Goal: Task Accomplishment & Management: Manage account settings

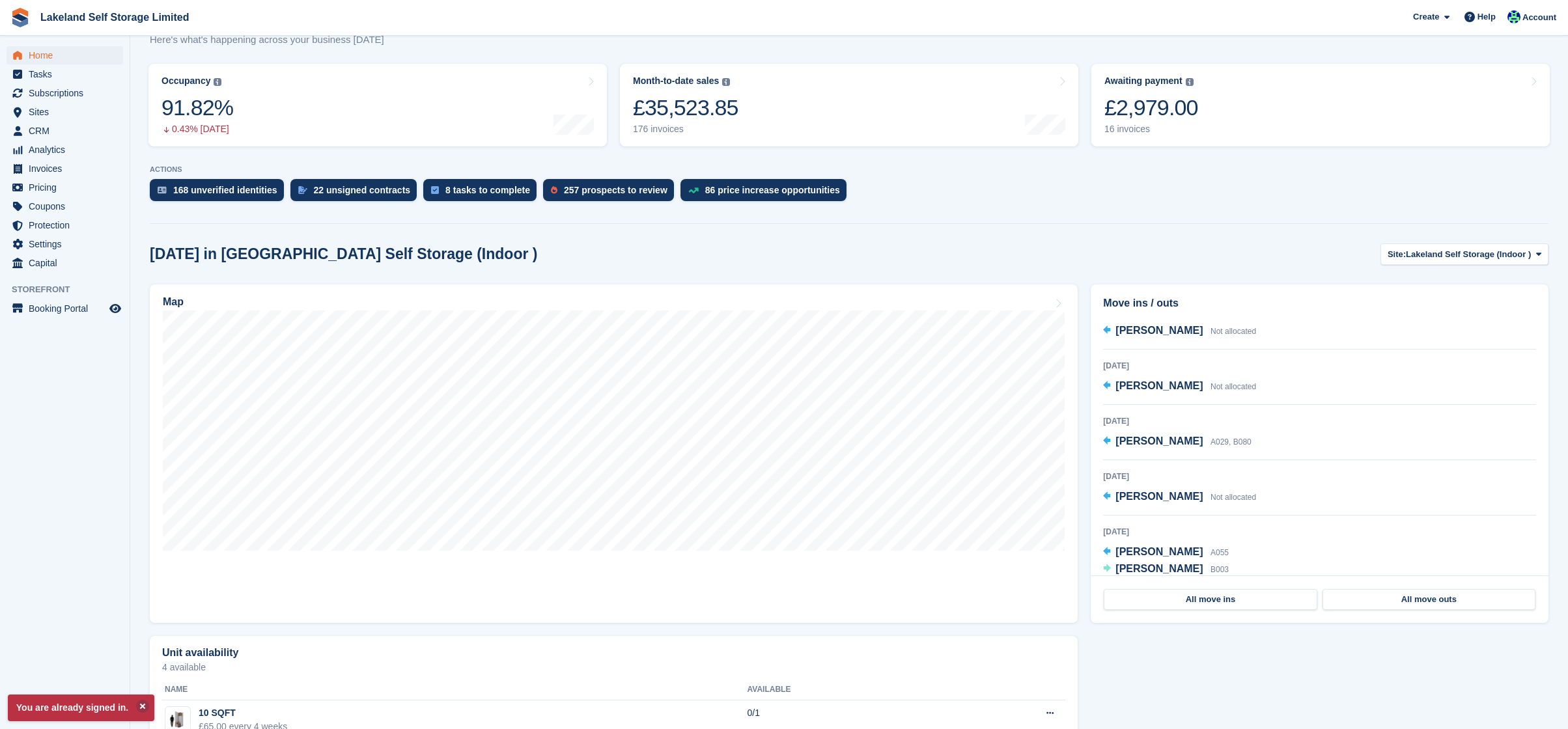
scroll to position [15, 0]
click at [1434, 603] on link "All move outs" at bounding box center [1428, 599] width 213 height 20
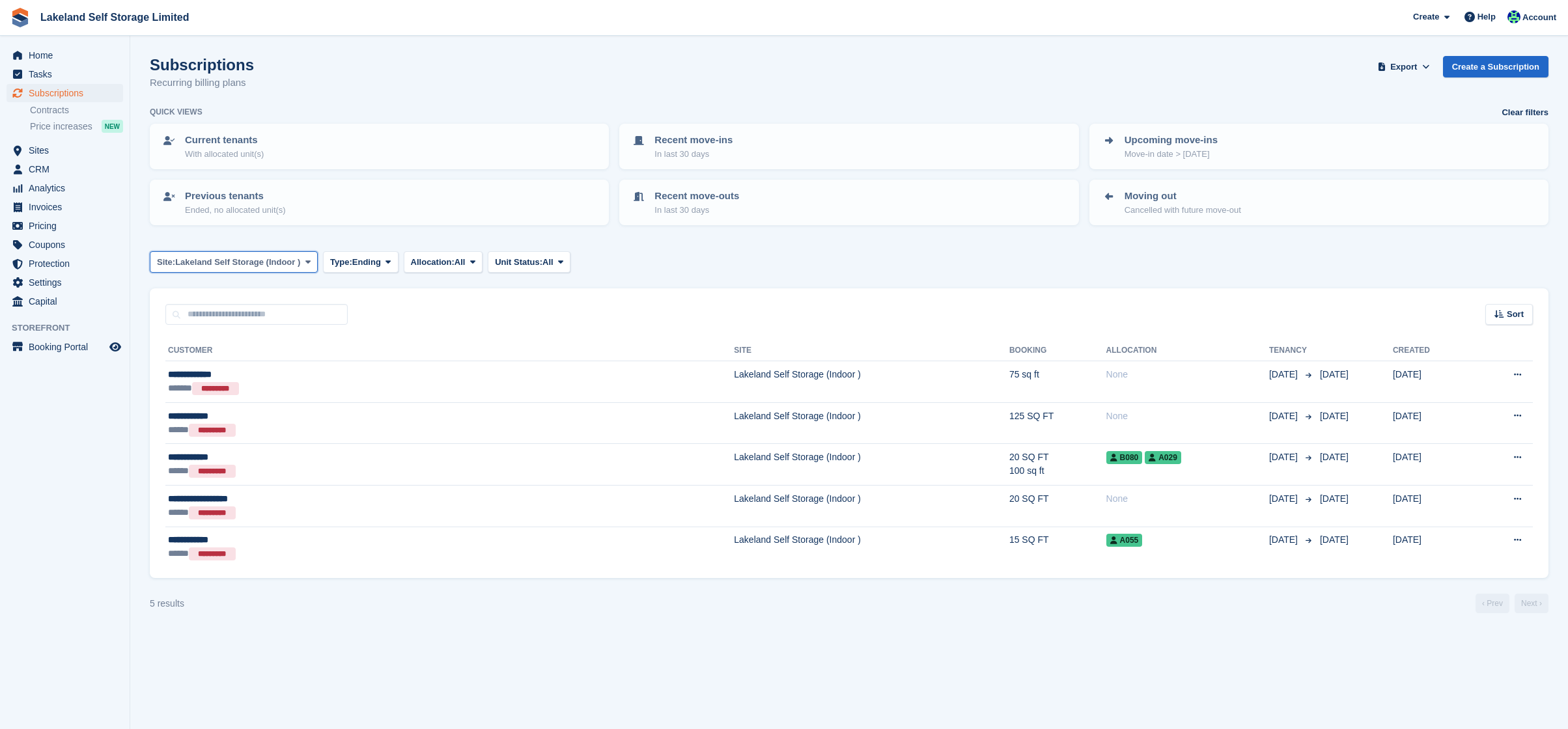
click at [310, 264] on icon at bounding box center [307, 261] width 5 height 9
click at [276, 338] on link "Lakeland Self Storage (Outdoor drive up)" at bounding box center [253, 340] width 194 height 23
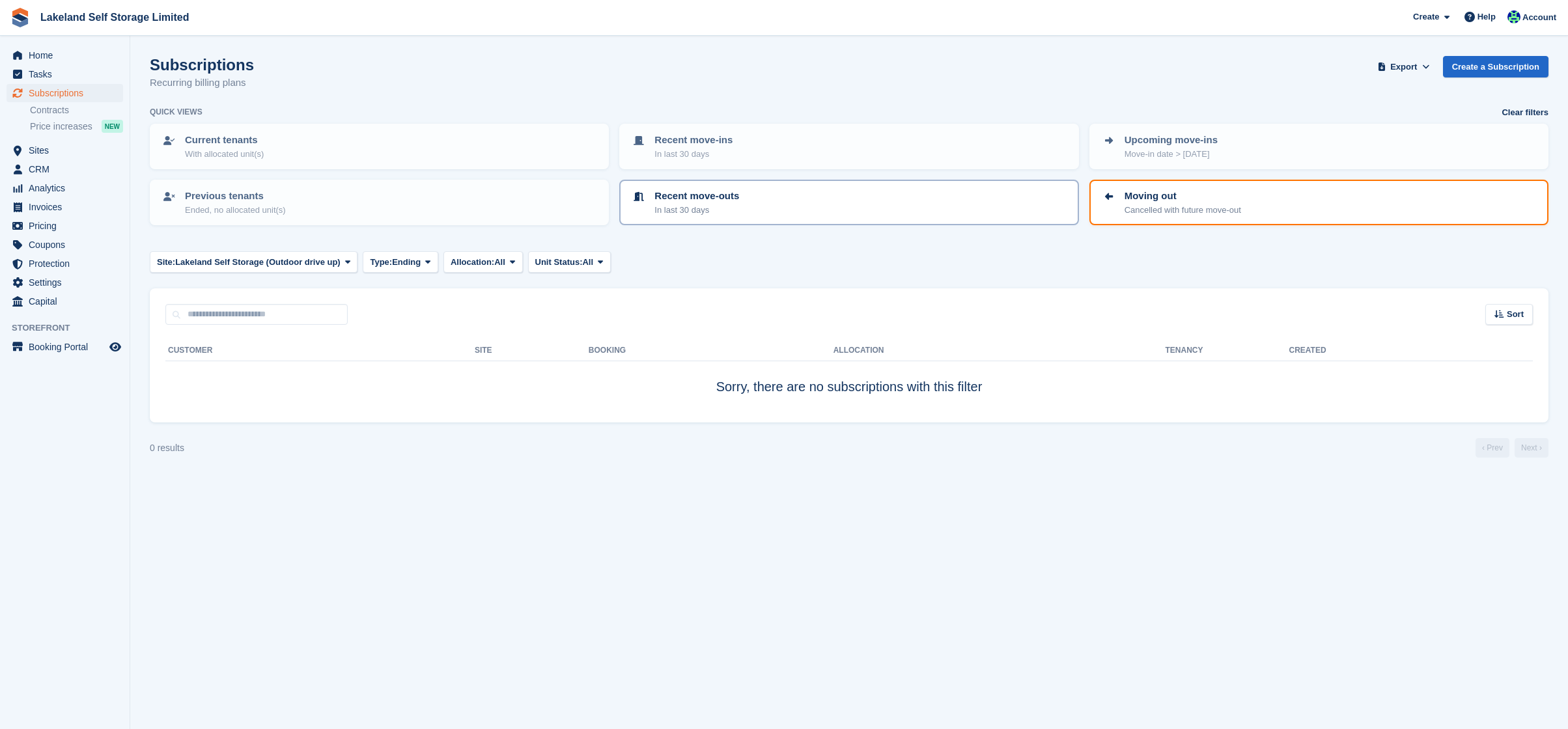
click at [747, 194] on div "Recent move-outs In last 30 days" at bounding box center [849, 202] width 436 height 27
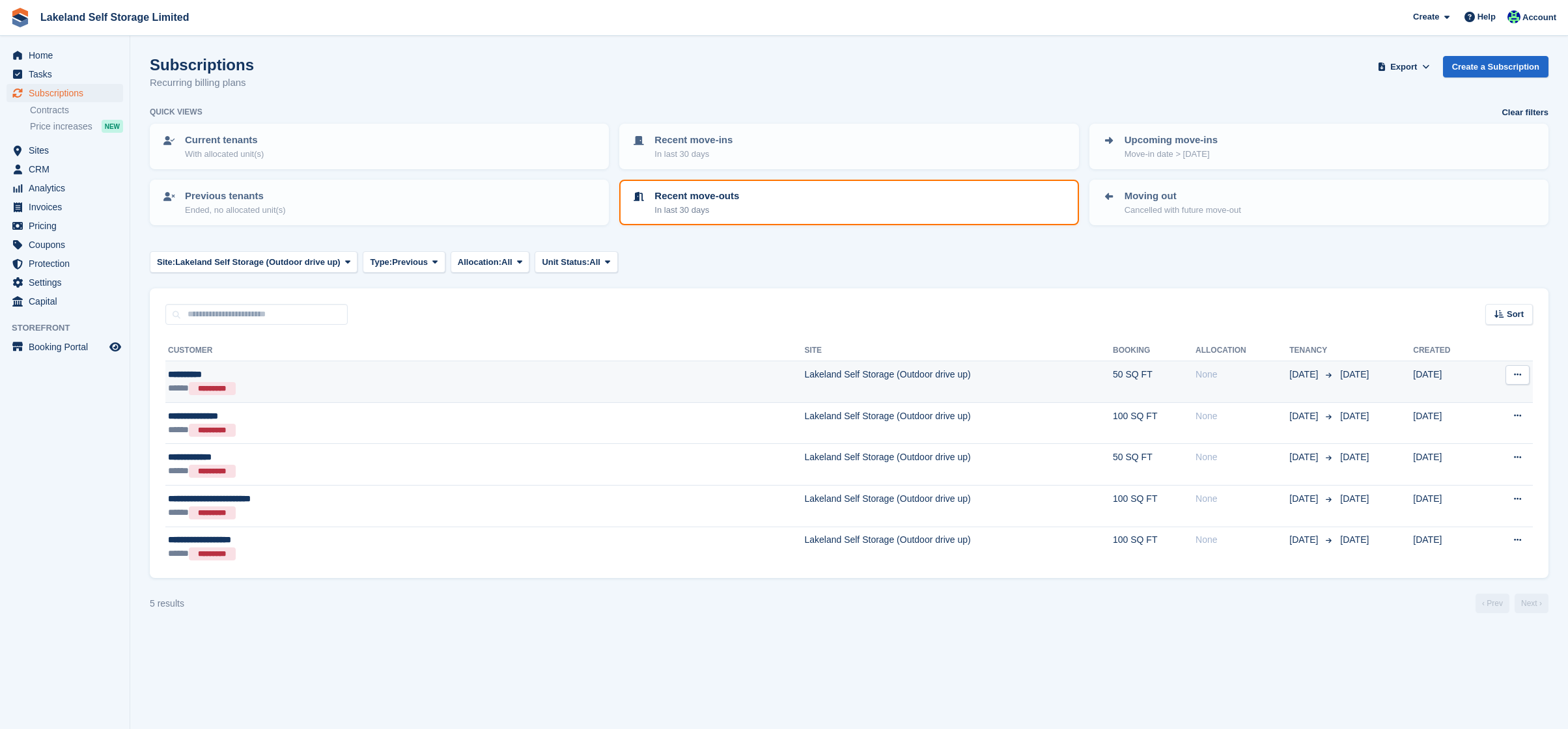
click at [804, 383] on td "Lakeland Self Storage (Outdoor drive up)" at bounding box center [958, 382] width 308 height 42
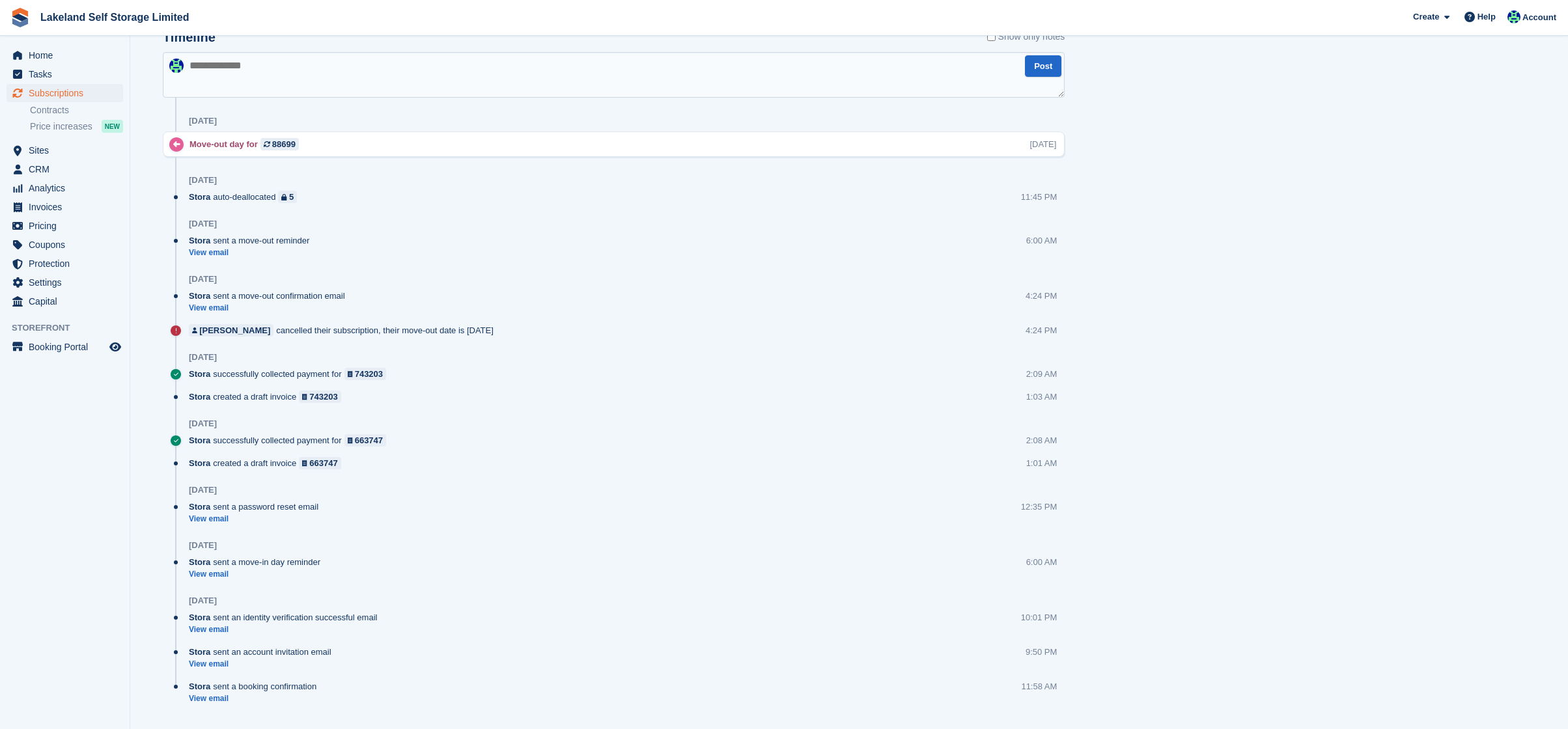
scroll to position [752, 0]
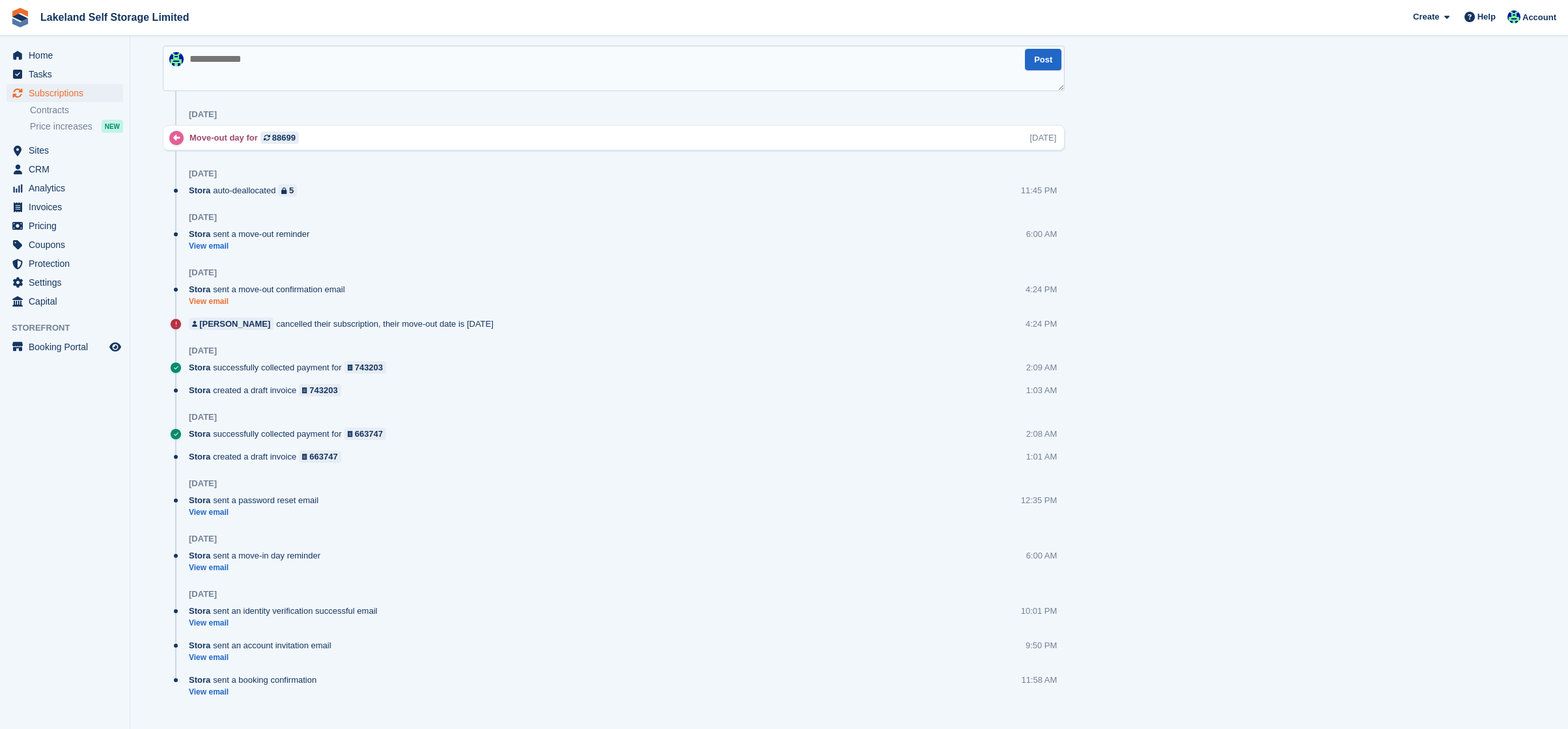
click at [220, 298] on div "Stora sent a move-out confirmation email View email" at bounding box center [269, 295] width 162 height 24
click at [216, 302] on link "View email" at bounding box center [269, 304] width 162 height 11
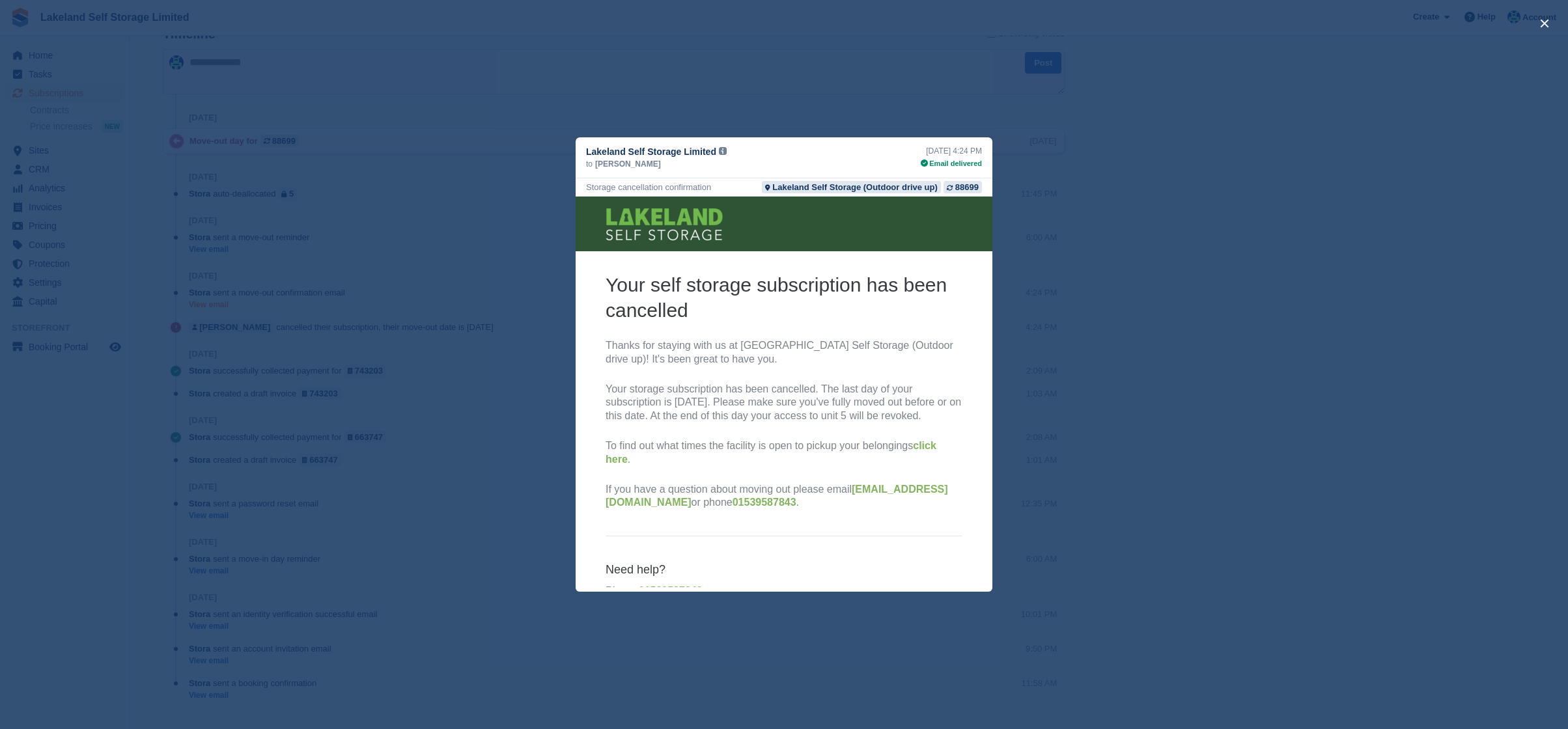
scroll to position [0, 0]
click at [413, 250] on div "close" at bounding box center [784, 364] width 1568 height 729
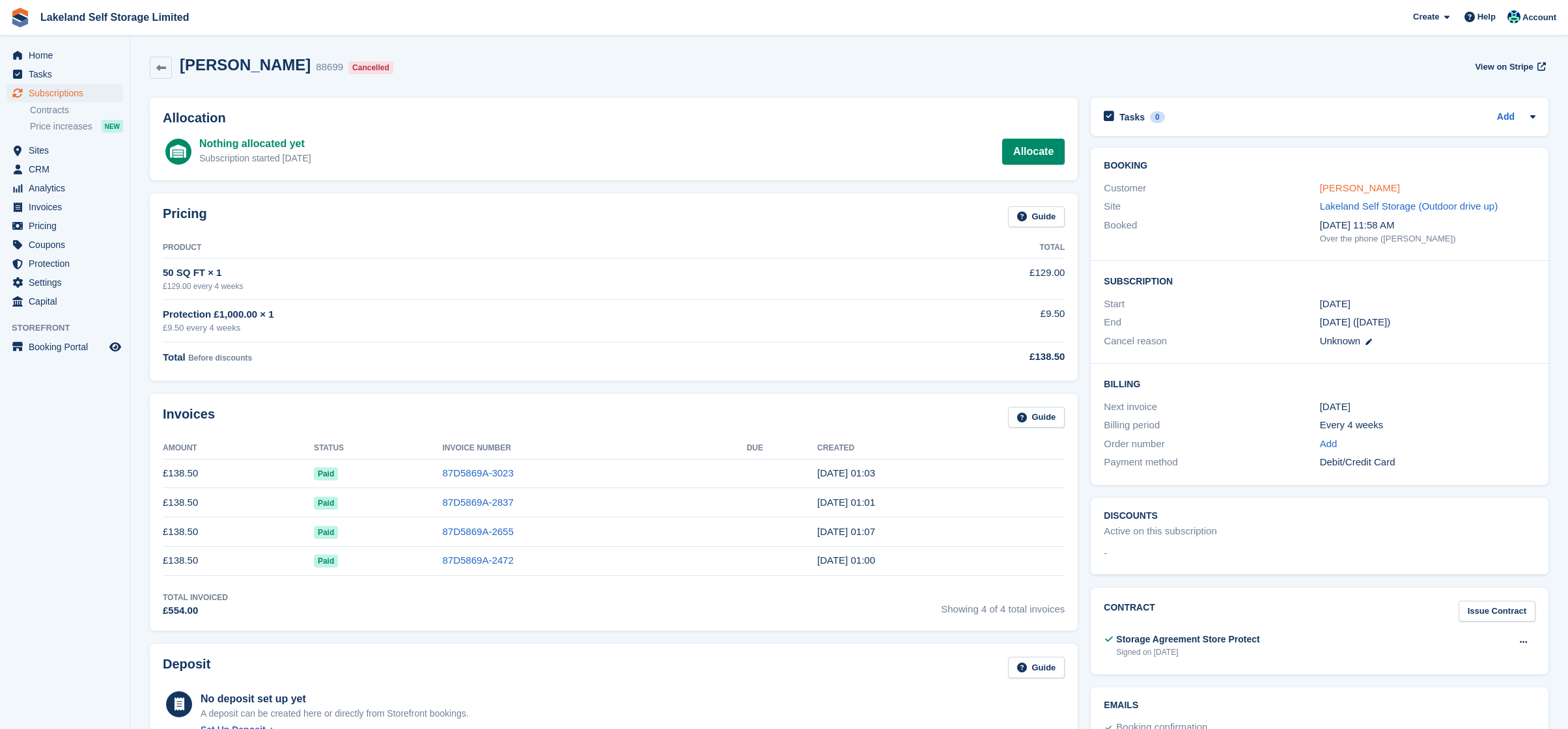
click at [1337, 191] on link "[PERSON_NAME]" at bounding box center [1360, 188] width 80 height 11
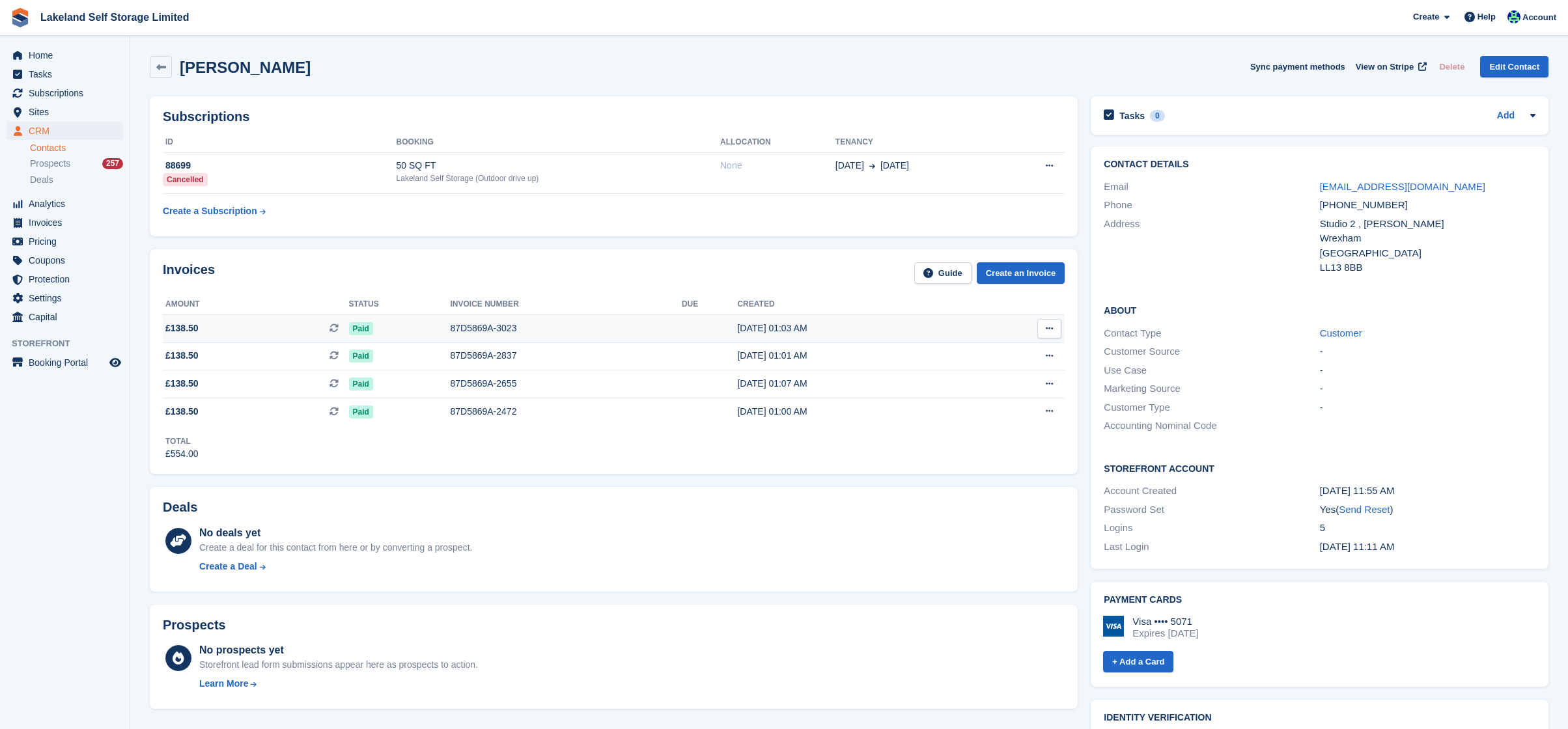
click at [532, 329] on div "87D5869A-3023" at bounding box center [566, 329] width 231 height 14
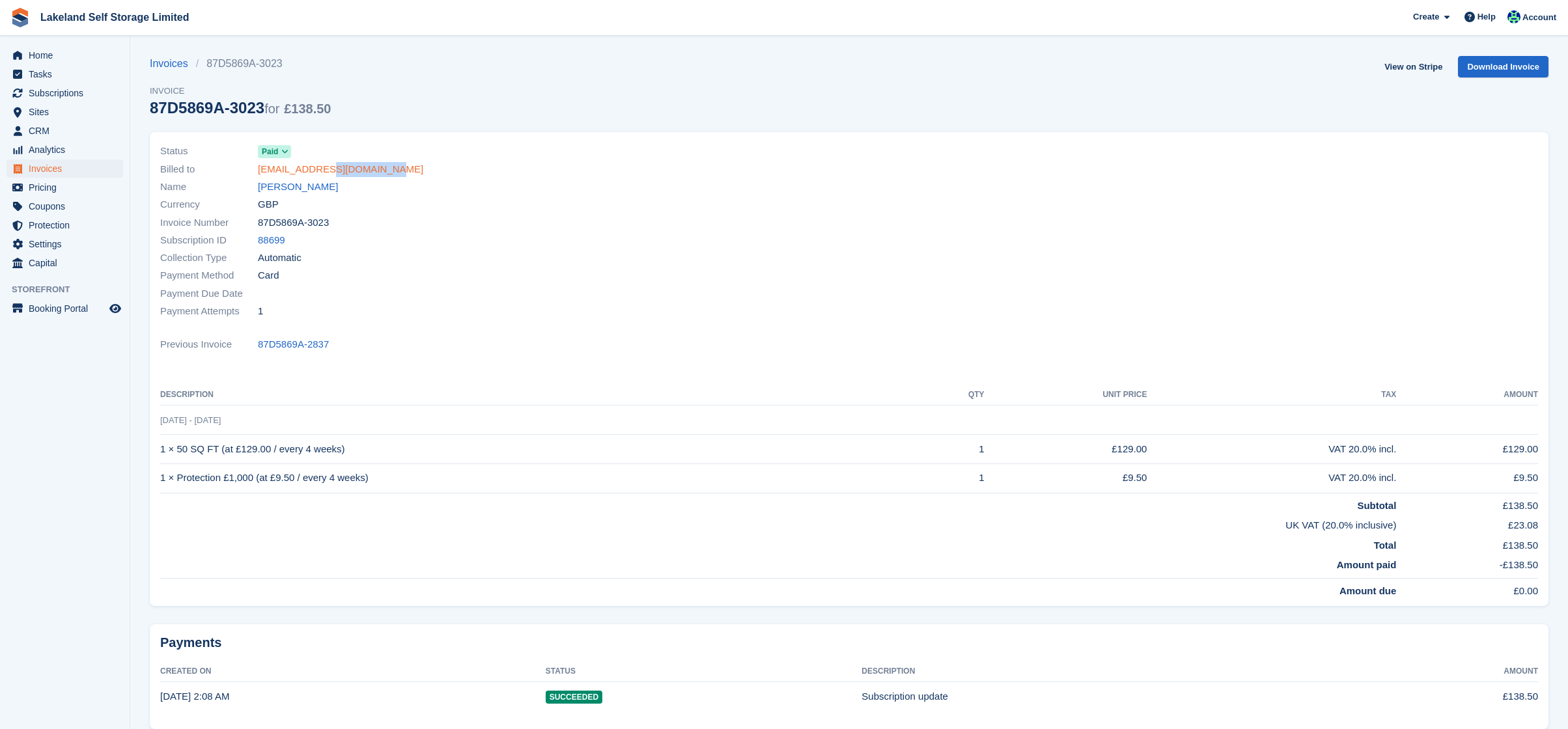
drag, startPoint x: 417, startPoint y: 173, endPoint x: 326, endPoint y: 174, distance: 91.0
click at [326, 174] on div "Billed to carys.doddtd@tyrddraig.tv" at bounding box center [501, 169] width 681 height 17
copy link "tyrddraig.tv"
